Goal: Submit feedback/report problem

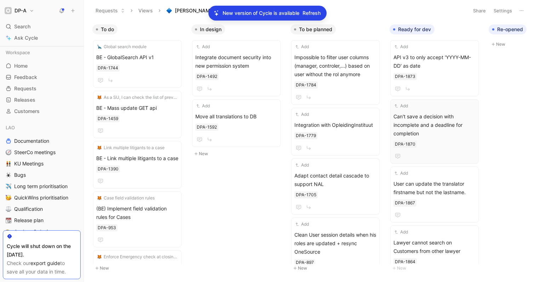
scroll to position [0, 141]
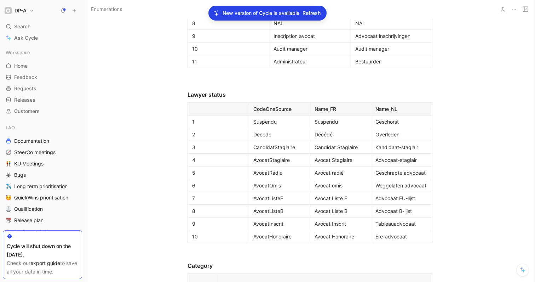
scroll to position [1298, 0]
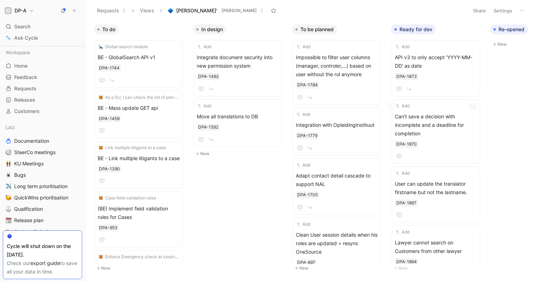
scroll to position [0, 181]
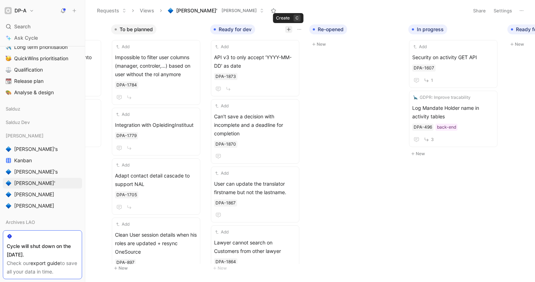
click at [289, 29] on icon "button" at bounding box center [289, 30] width 0 height 4
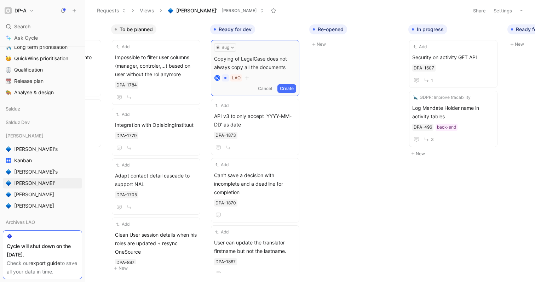
click at [287, 89] on button "Create" at bounding box center [287, 88] width 19 height 8
click at [266, 64] on span "Copying of LegalCase does not always copy all the documents" at bounding box center [255, 61] width 82 height 17
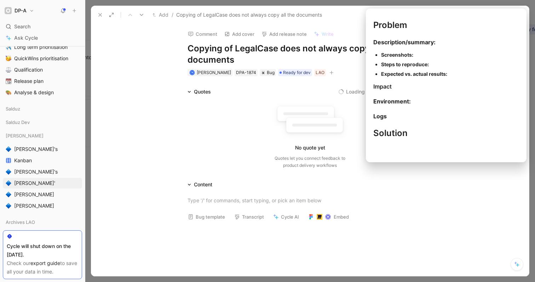
click at [211, 219] on button "Bug template" at bounding box center [207, 217] width 44 height 10
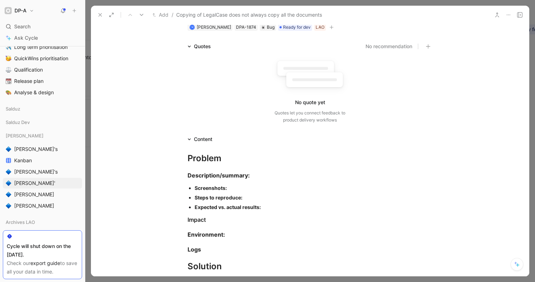
scroll to position [115, 0]
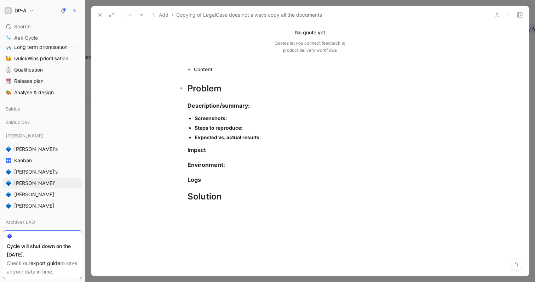
click at [241, 93] on div "Problem" at bounding box center [310, 88] width 245 height 13
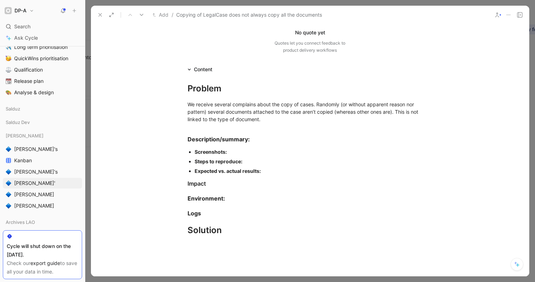
click at [253, 161] on div "Steps to reproduce:" at bounding box center [314, 161] width 238 height 7
click at [266, 119] on div "We receive several complains about the copy of cases. Randomly (or without appa…" at bounding box center [310, 112] width 245 height 22
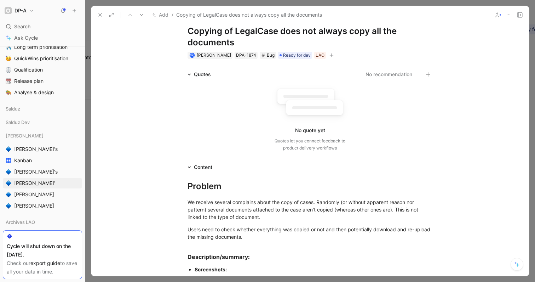
scroll to position [0, 0]
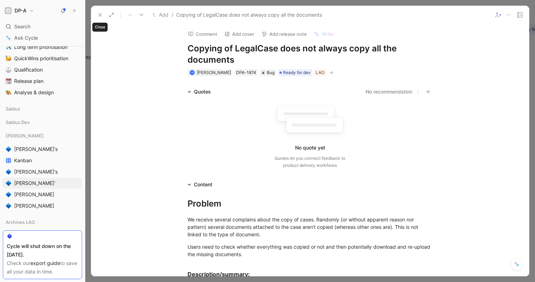
click at [103, 16] on button at bounding box center [100, 15] width 10 height 10
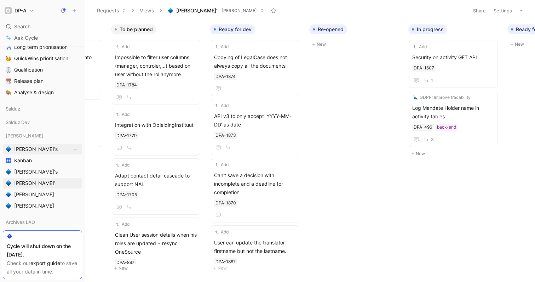
click at [28, 151] on span "[PERSON_NAME]'s" at bounding box center [36, 149] width 44 height 7
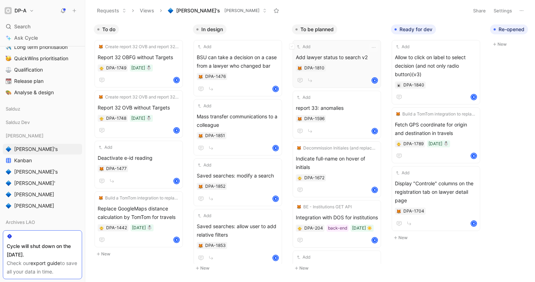
scroll to position [0, 234]
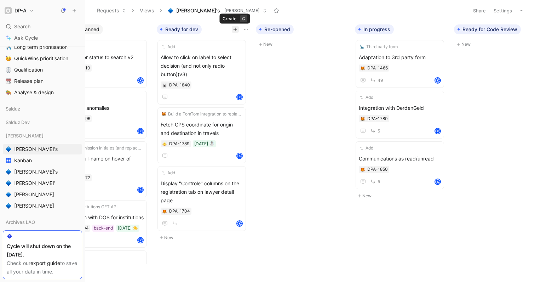
click at [235, 28] on icon "button" at bounding box center [235, 29] width 4 height 4
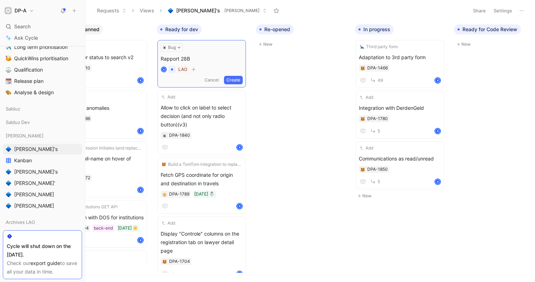
click at [161, 58] on span "Rapport 28B" at bounding box center [202, 59] width 82 height 8
click at [230, 84] on button "Create" at bounding box center [233, 80] width 19 height 8
click at [216, 52] on div "Add Error on Rapport 28B DPA-1875 K" at bounding box center [202, 63] width 82 height 41
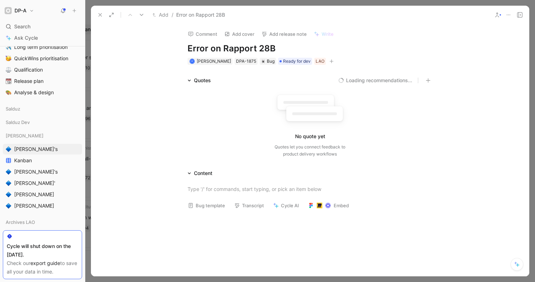
click at [204, 206] on button "Bug template" at bounding box center [207, 205] width 44 height 10
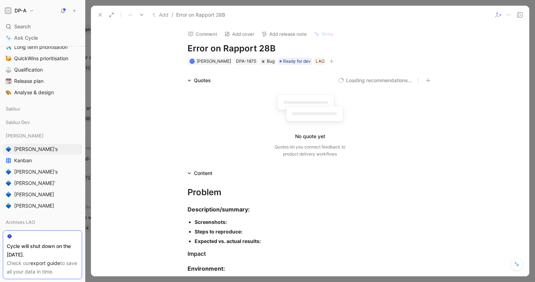
click at [234, 224] on div "Screenshots:" at bounding box center [314, 221] width 238 height 7
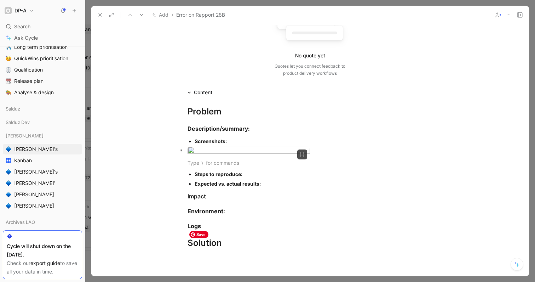
scroll to position [103, 0]
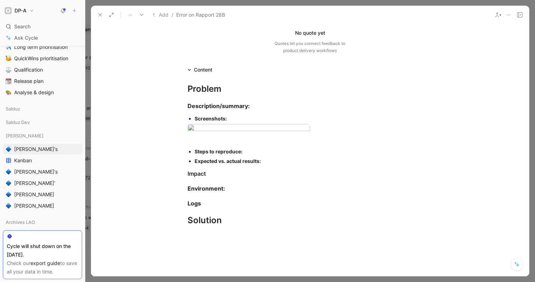
click at [243, 155] on div "Steps to reproduce:" at bounding box center [314, 151] width 238 height 7
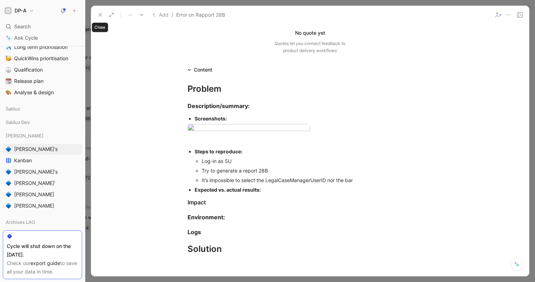
click at [101, 15] on use at bounding box center [100, 14] width 3 height 3
